Goal: Register for event/course

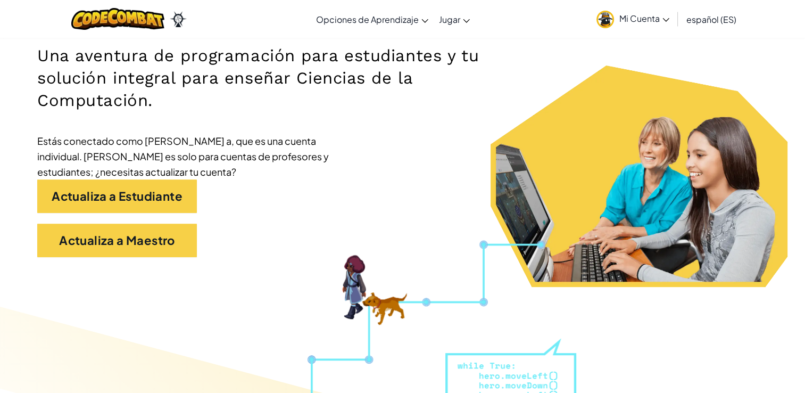
scroll to position [213, 0]
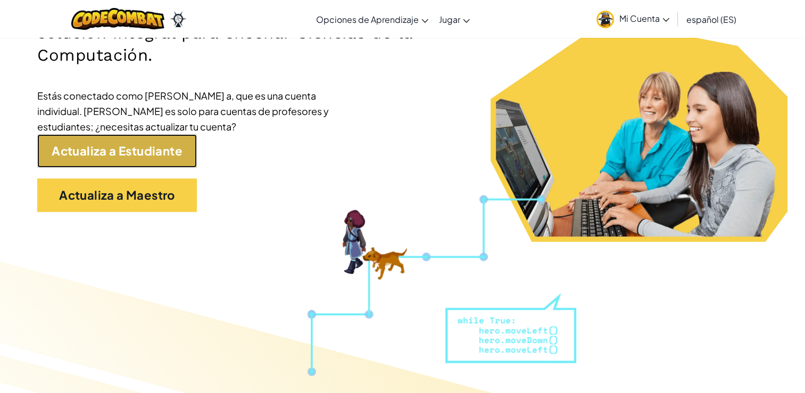
click at [121, 149] on link "Actualiza a Estudiante" at bounding box center [117, 151] width 160 height 34
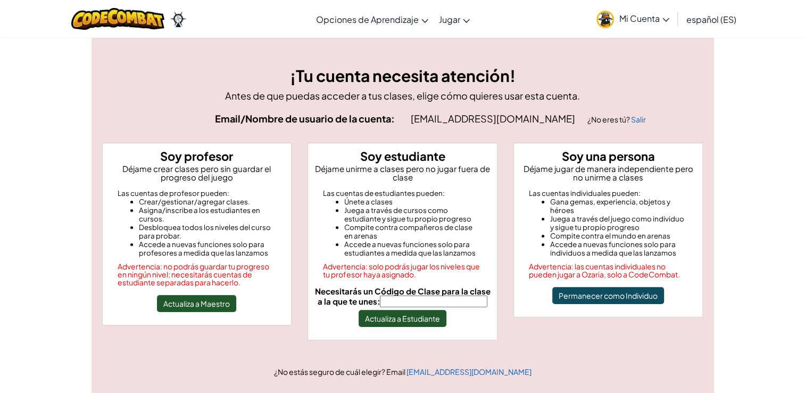
click at [463, 305] on input "Necesitarás un Código de Clase para la clase a la que te unes:" at bounding box center [433, 301] width 107 height 12
type input "RunPaintPlane"
click at [396, 311] on button "Actualiza a Estudiante" at bounding box center [403, 318] width 88 height 17
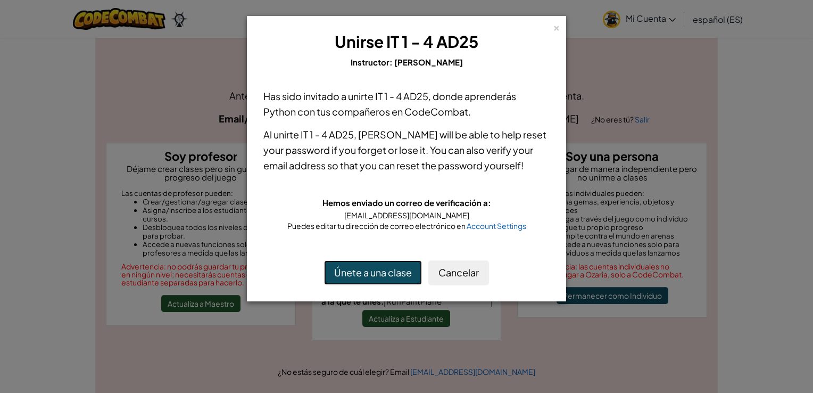
click at [372, 270] on button "Únete a una clase" at bounding box center [373, 272] width 98 height 24
click at [384, 273] on button "Únete a una clase" at bounding box center [373, 272] width 98 height 24
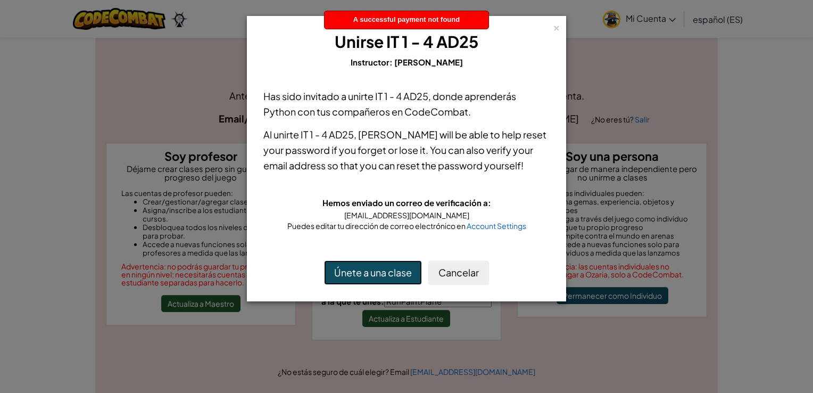
click at [413, 21] on span "A successful payment not found" at bounding box center [406, 19] width 106 height 8
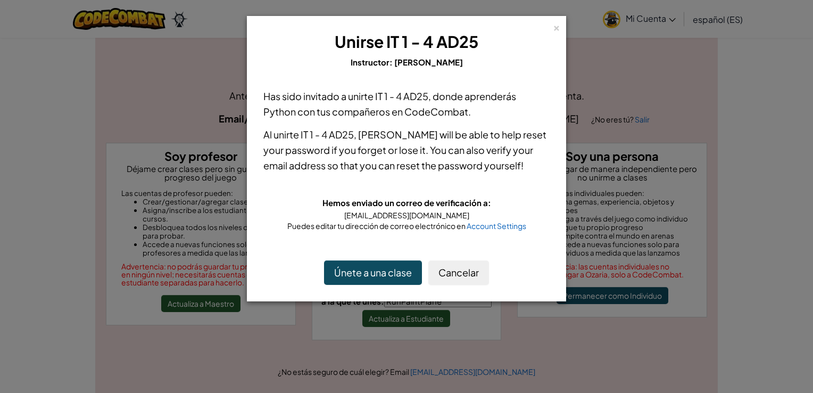
drag, startPoint x: 772, startPoint y: 0, endPoint x: 612, endPoint y: 340, distance: 376.4
click at [613, 346] on div "× Unirse IT 1 - 4 AD25 Instructor: [PERSON_NAME] Has sido invitado a unirte IT …" at bounding box center [406, 196] width 813 height 393
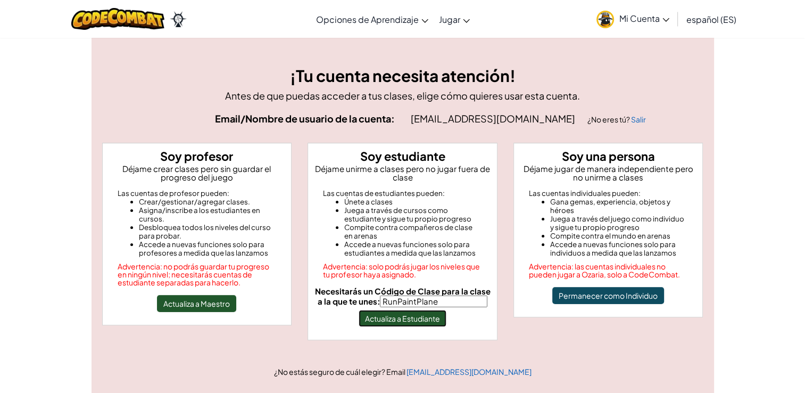
click at [431, 320] on button "Actualiza a Estudiante" at bounding box center [403, 318] width 88 height 17
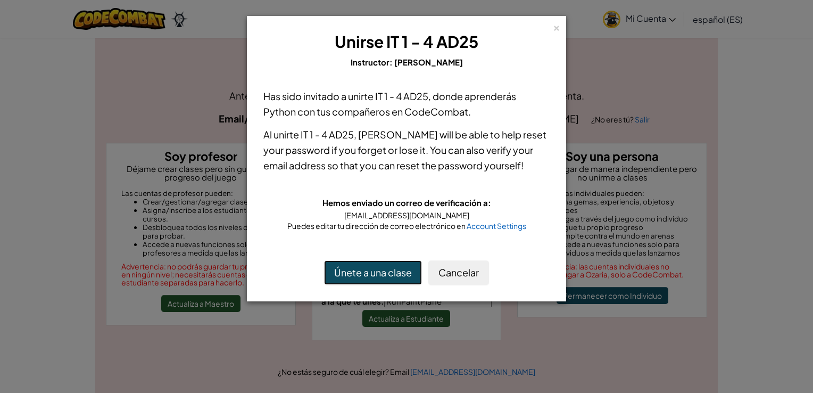
click at [357, 268] on button "Únete a una clase" at bounding box center [373, 272] width 98 height 24
click at [380, 276] on button "Únete a una clase" at bounding box center [373, 272] width 98 height 24
